Goal: Navigation & Orientation: Find specific page/section

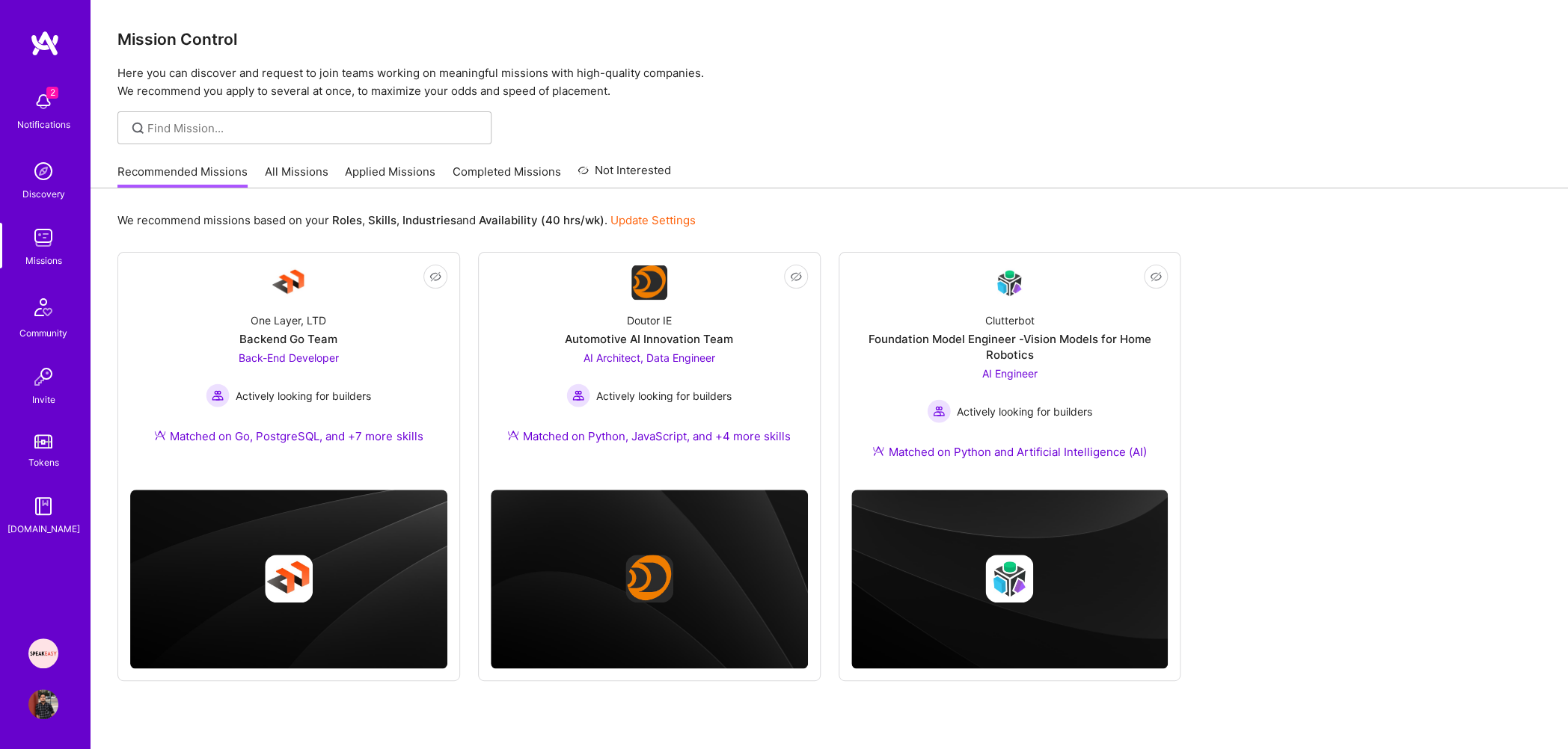
click at [51, 109] on img at bounding box center [43, 101] width 30 height 30
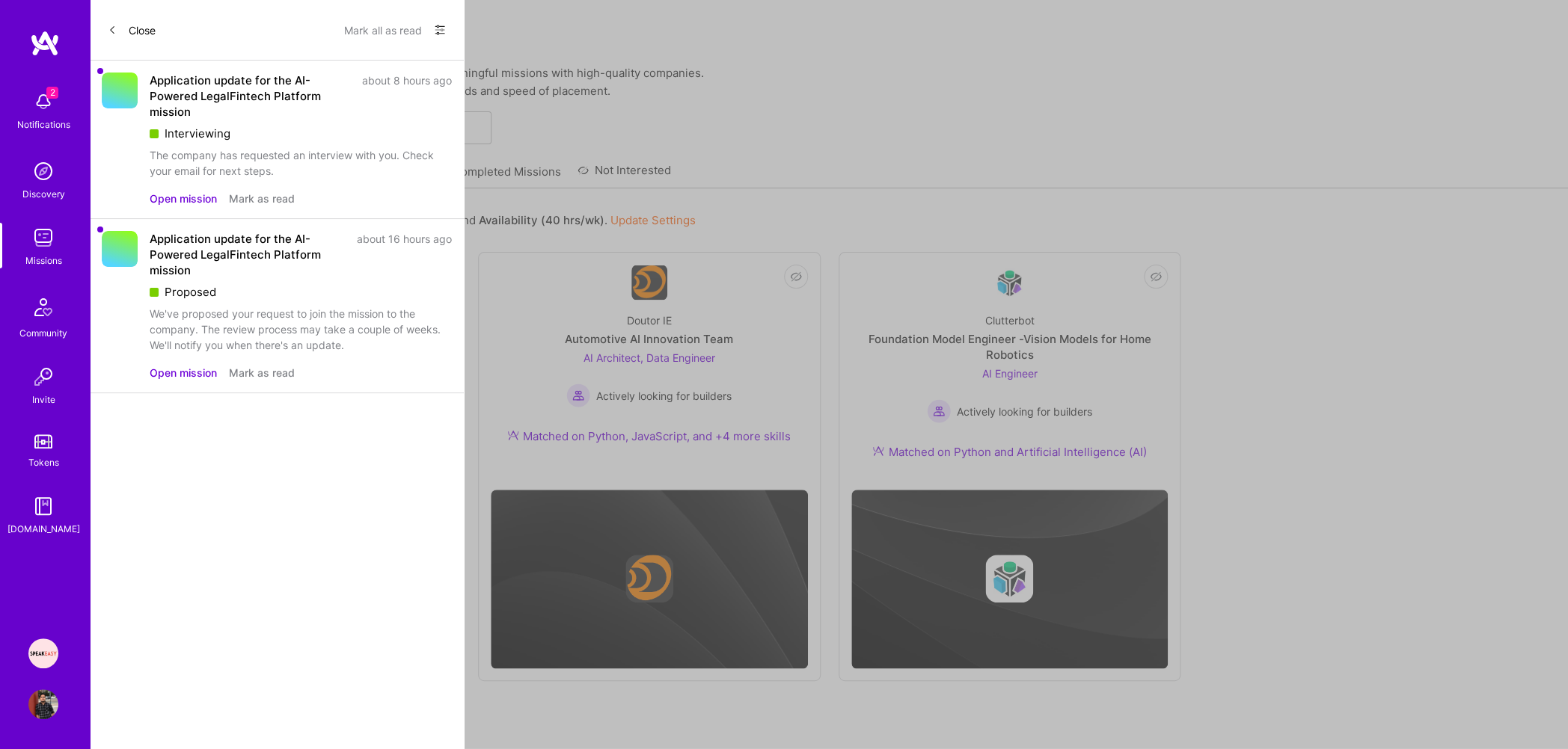
click at [531, 167] on div "2 2 Notifications Discovery Missions Community Invite Tokens [DOMAIN_NAME] Spea…" at bounding box center [784, 391] width 1568 height 781
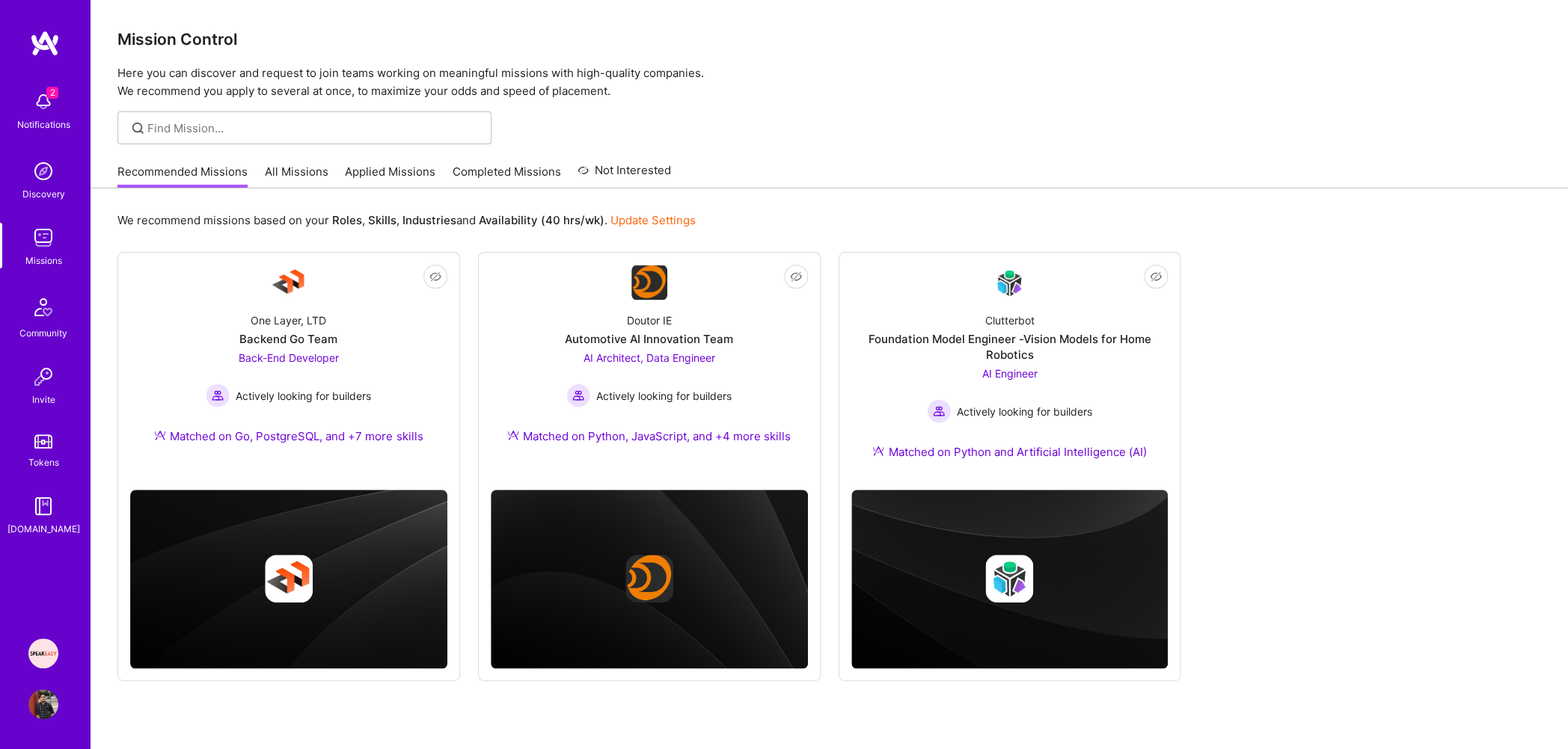
click at [386, 175] on link "Applied Missions" at bounding box center [390, 175] width 90 height 24
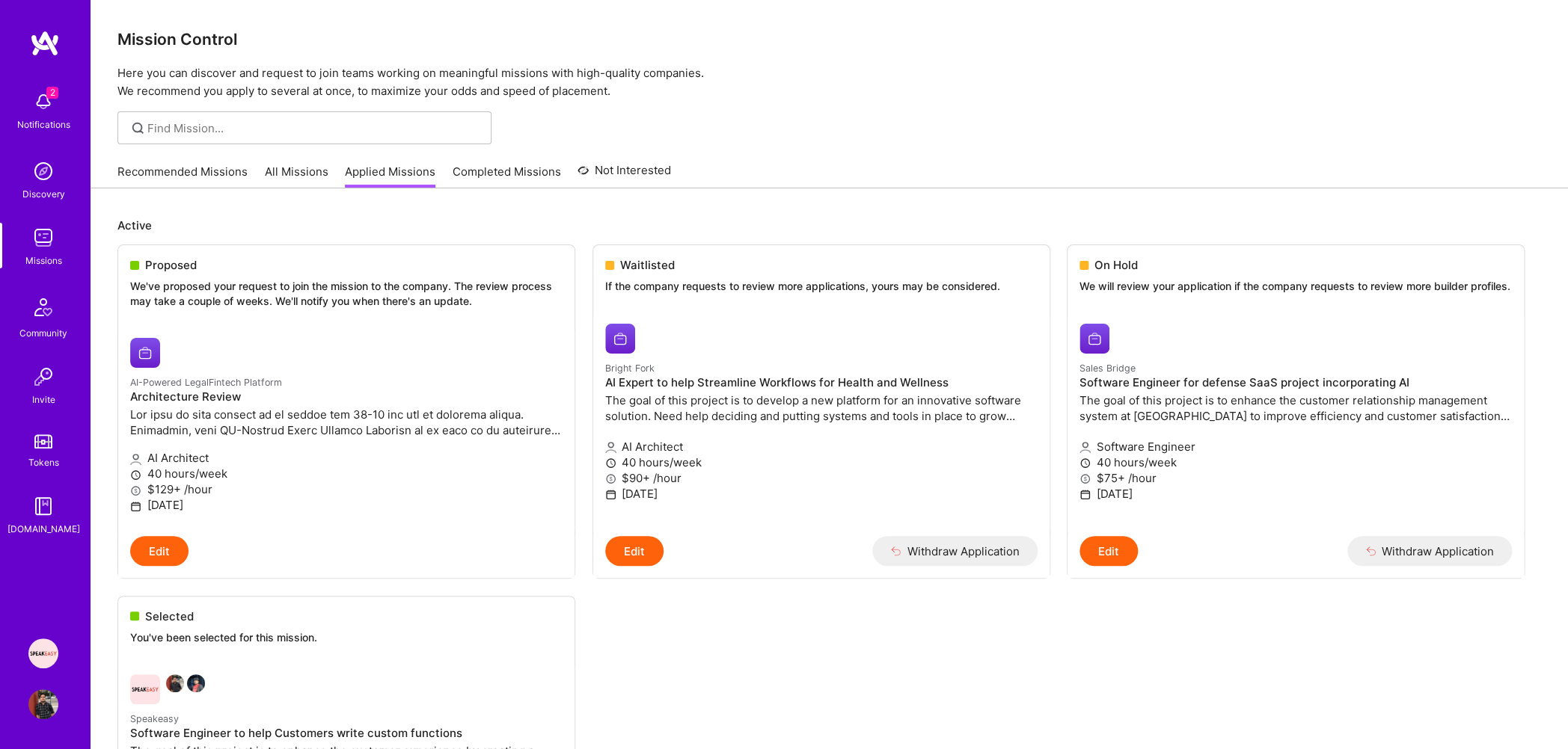
click at [192, 170] on link "Recommended Missions" at bounding box center [182, 175] width 130 height 24
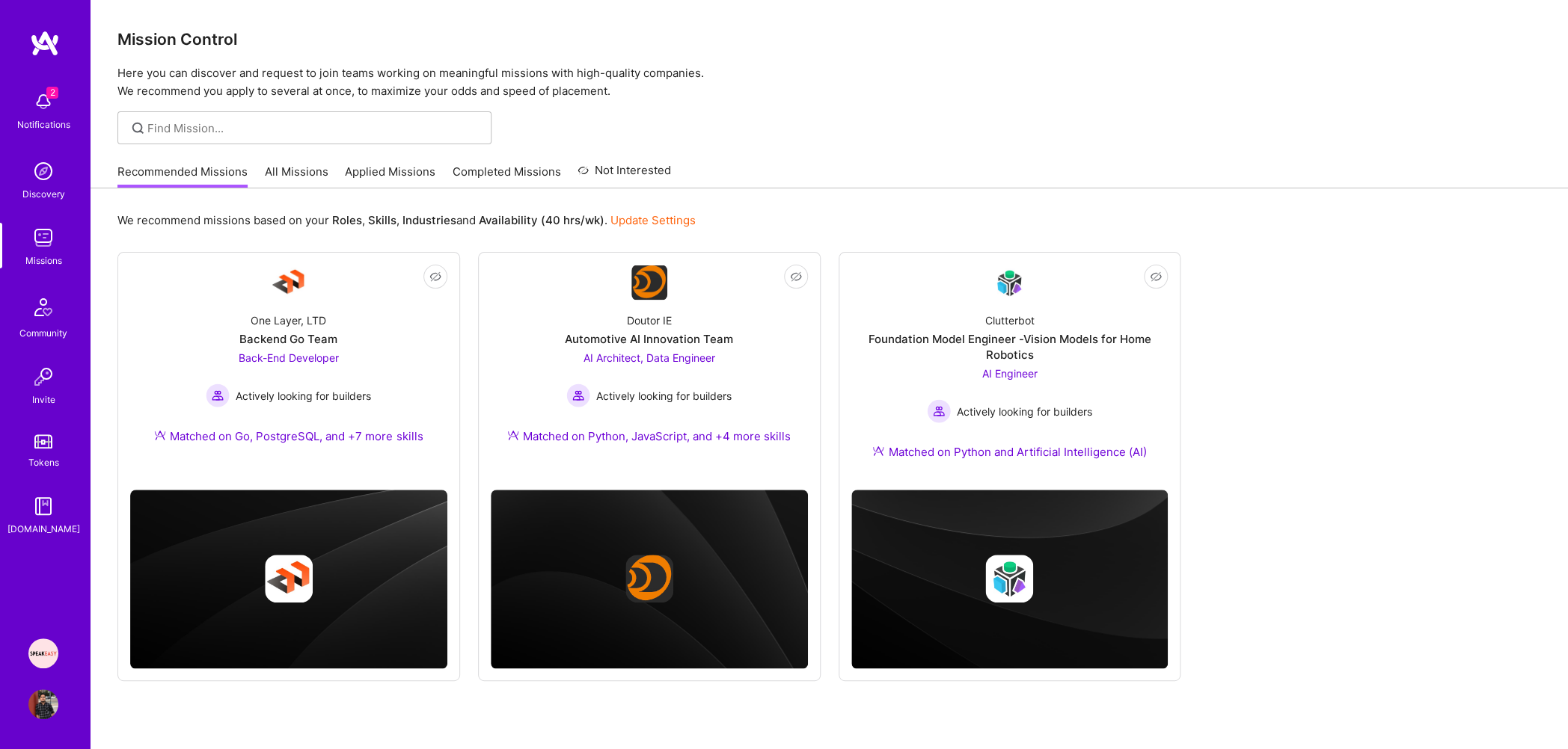
click at [379, 166] on link "Applied Missions" at bounding box center [390, 175] width 90 height 24
